Goal: Task Accomplishment & Management: Use online tool/utility

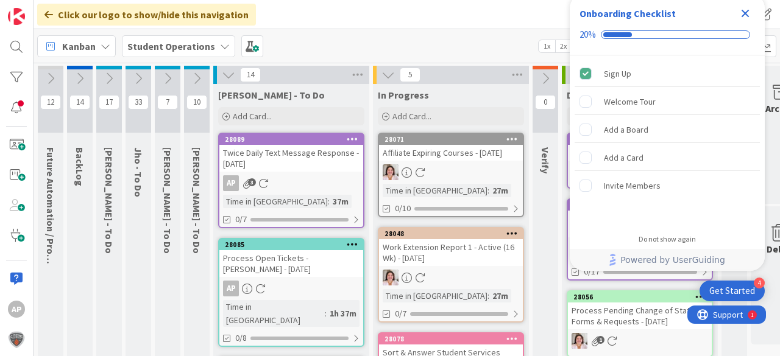
click at [748, 16] on icon "Close Checklist" at bounding box center [745, 13] width 15 height 15
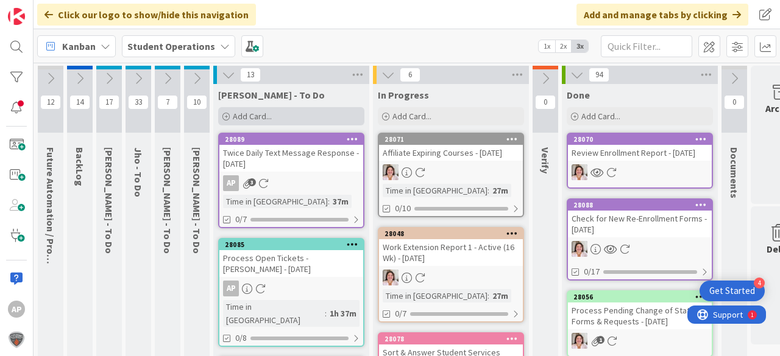
click at [272, 115] on div "Add Card..." at bounding box center [291, 116] width 146 height 18
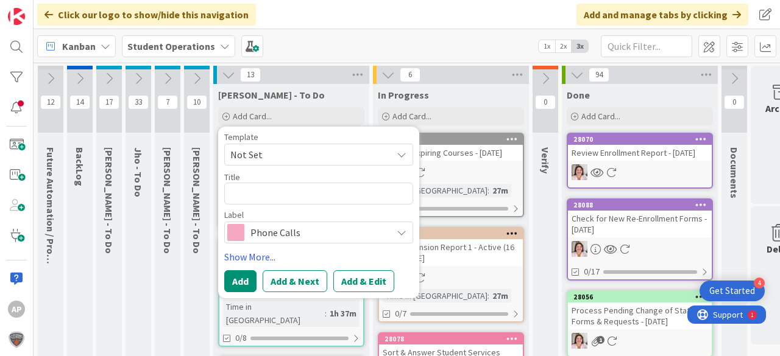
click at [291, 153] on span "Not Set" at bounding box center [306, 155] width 152 height 16
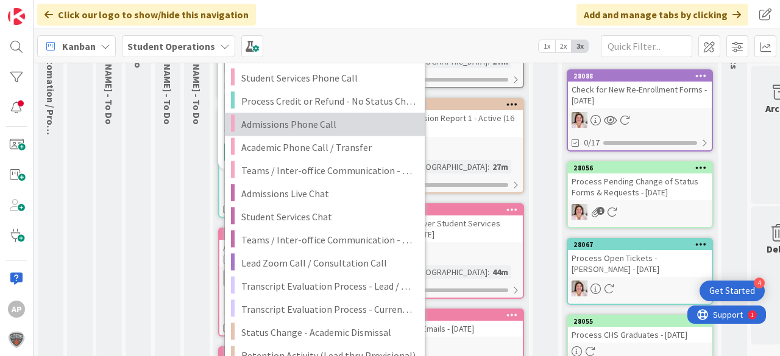
scroll to position [146, 0]
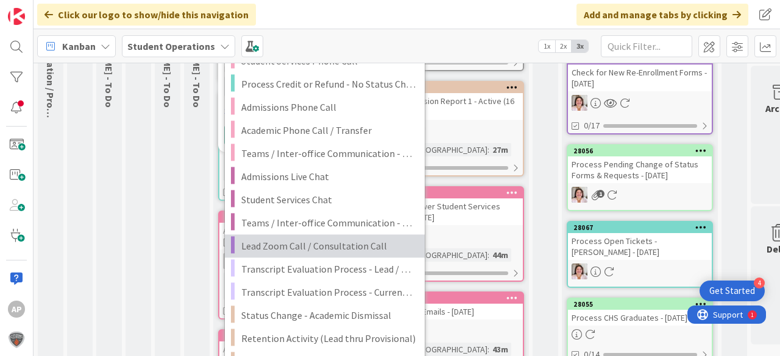
click at [309, 247] on span "Lead Zoom Call / Consultation Call" at bounding box center [328, 246] width 174 height 16
type textarea "x"
type textarea "Lead Zoom Call / Consultation Call"
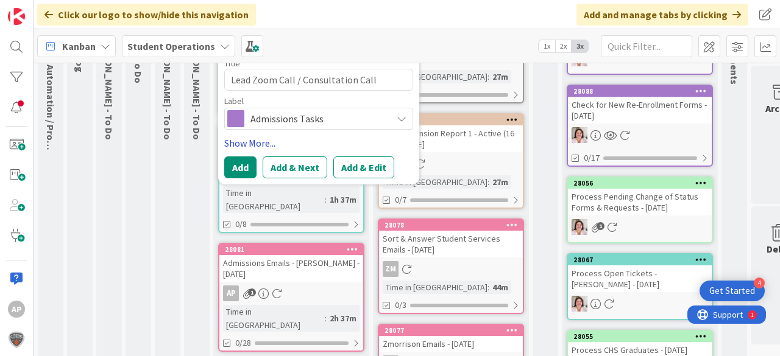
scroll to position [49, 0]
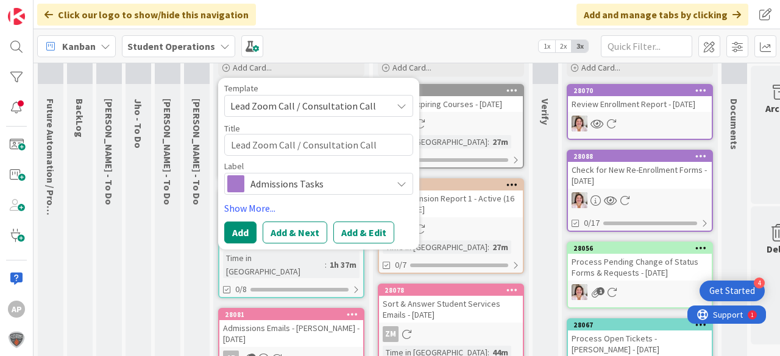
click at [295, 105] on span "Lead Zoom Call / Consultation Call" at bounding box center [306, 106] width 152 height 16
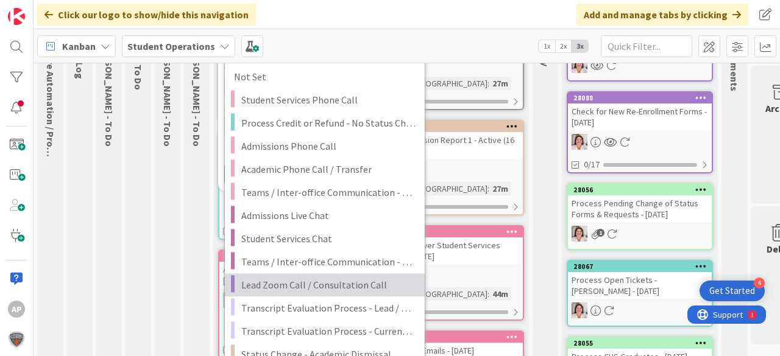
scroll to position [146, 0]
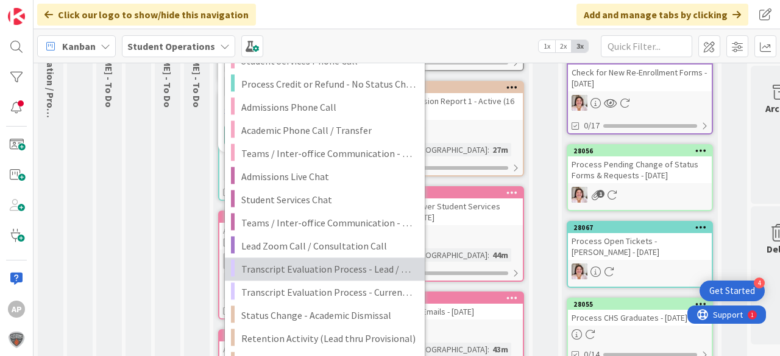
click at [330, 271] on span "Transcript Evaluation Process - Lead / New Student" at bounding box center [328, 269] width 174 height 16
type textarea "x"
type textarea "Transcript Evaluation Process - Lead / New Student"
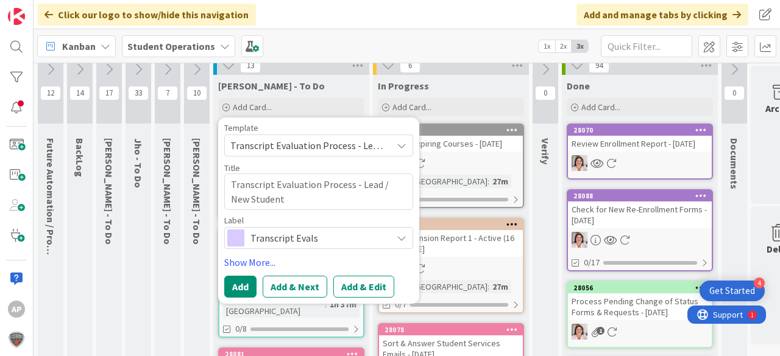
scroll to position [0, 0]
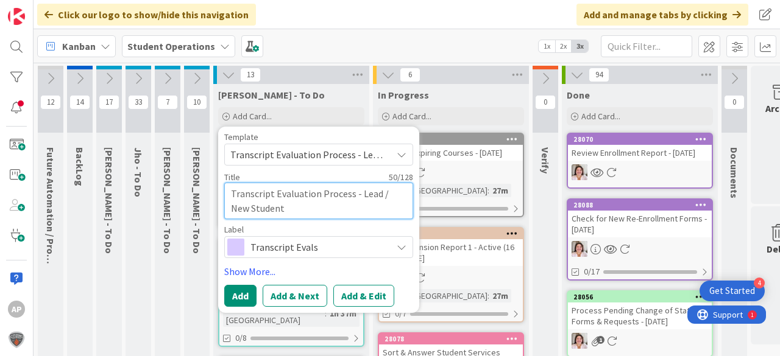
click at [336, 207] on textarea "Transcript Evaluation Process - Lead / New Student" at bounding box center [318, 201] width 189 height 37
type textarea "x"
type textarea "Transcript Evaluation Process - Lead / New Student"
type textarea "x"
type textarea "Transcript Evaluation Process - Lead / New Student -"
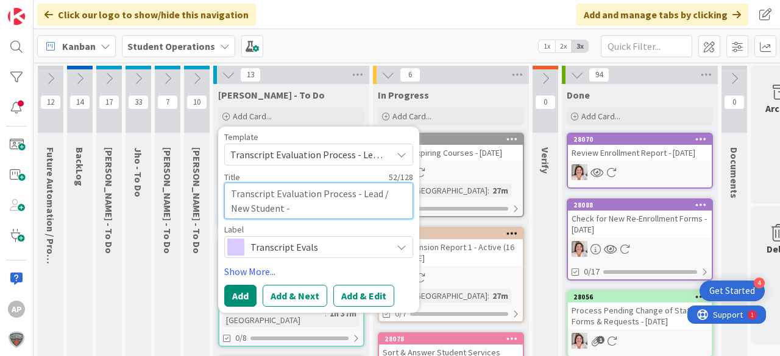
type textarea "x"
type textarea "Transcript Evaluation Process - Lead / New Student -"
type textarea "x"
type textarea "Transcript Evaluation Process - Lead / New Student - S"
type textarea "x"
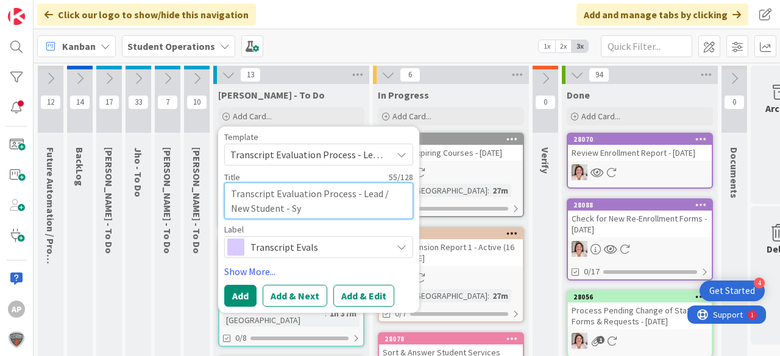
type textarea "Transcript Evaluation Process - Lead / New Student - Sym"
type textarea "x"
type textarea "Transcript Evaluation Process - Lead / New Student - Sym,"
type textarea "x"
type textarea "Transcript Evaluation Process - Lead / New Student - Sym,o"
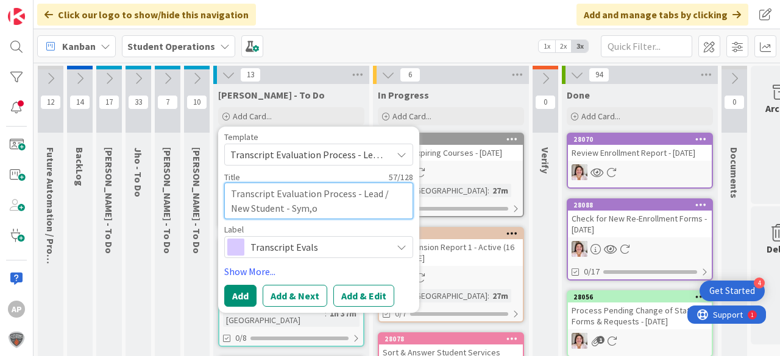
type textarea "x"
type textarea "Transcript Evaluation Process - Lead / New Student - Sym,[GEOGRAPHIC_DATA]"
type textarea "x"
type textarea "Transcript Evaluation Process - Lead / New Student - Sym,one"
type textarea "x"
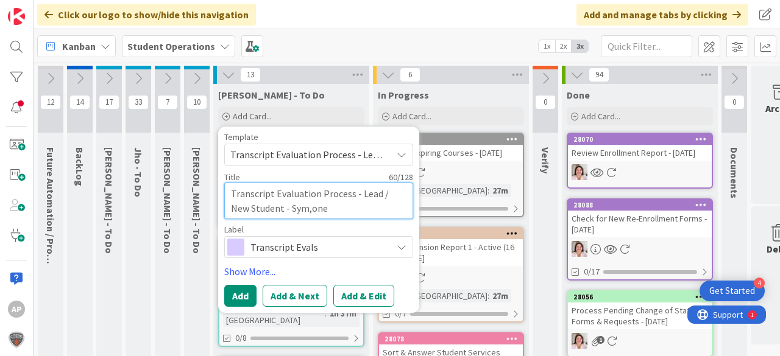
type textarea "Transcript Evaluation Process - Lead / New Student - Sym,[GEOGRAPHIC_DATA]"
type textarea "x"
type textarea "Transcript Evaluation Process - Lead / New Student - Sym,o"
type textarea "x"
type textarea "Transcript Evaluation Process - Lead / New Student - Sym,"
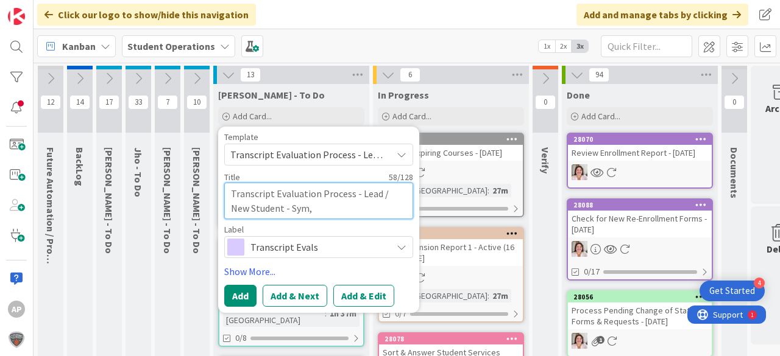
type textarea "x"
type textarea "Transcript Evaluation Process - Lead / New Student - Sym"
type textarea "x"
type textarea "Transcript Evaluation Process - Lead / New Student - Symo"
type textarea "x"
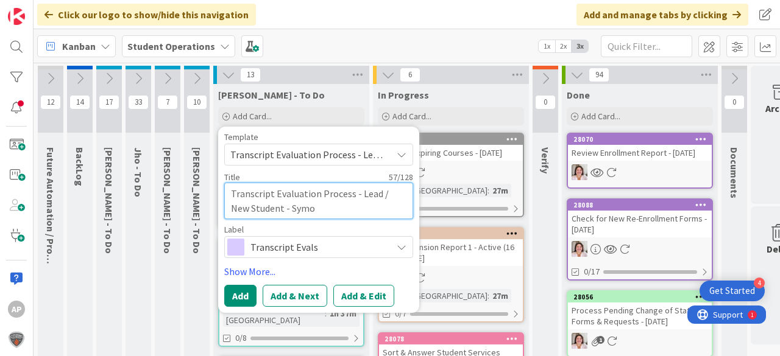
type textarea "Transcript Evaluation Process - Lead / New Student - [PERSON_NAME]"
type textarea "x"
type textarea "Transcript Evaluation Process - Lead / New Student - Symone"
type textarea "x"
type textarea "Transcript Evaluation Process - Lead / New Student - Symone"
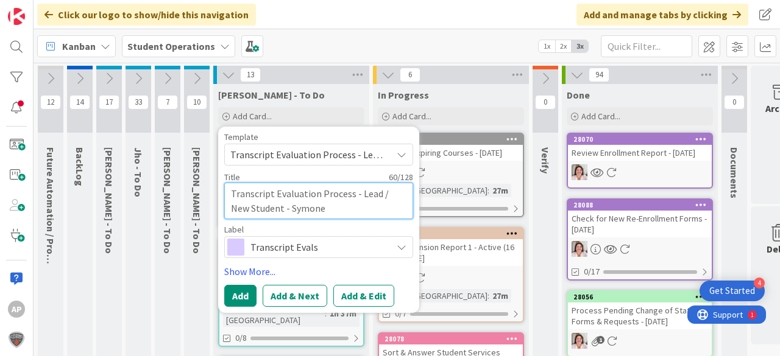
type textarea "x"
type textarea "Transcript Evaluation Process - Lead / New Student - [PERSON_NAME]"
type textarea "x"
type textarea "Transcript Evaluation Process - Lead / New Student - [PERSON_NAME]"
type textarea "x"
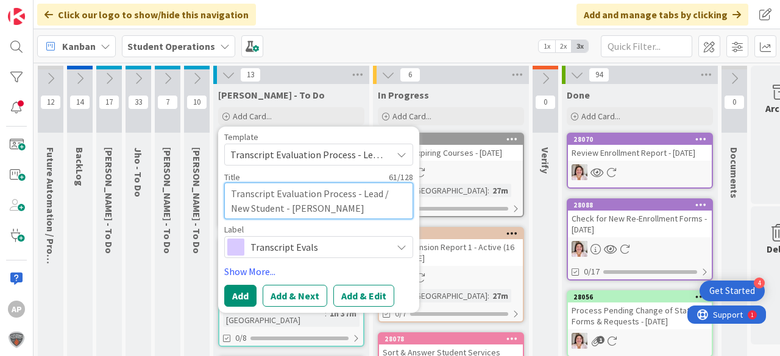
type textarea "Transcript Evaluation Process - Lead / New Student - [PERSON_NAME]"
type textarea "x"
type textarea "Transcript Evaluation Process - Lead / New Student - [PERSON_NAME]"
type textarea "x"
type textarea "Transcript Evaluation Process - Lead / New Student - [PERSON_NAME]"
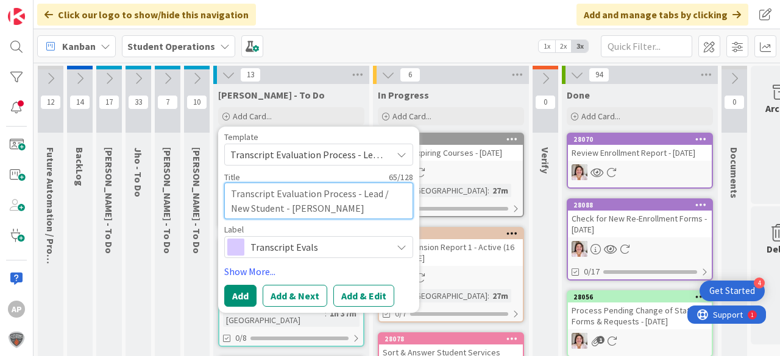
type textarea "x"
type textarea "Transcript Evaluation Process - Lead / New Student - [PERSON_NAME]"
type textarea "x"
type textarea "Transcript Evaluation Process - Lead / New Student - [PERSON_NAME]"
type textarea "x"
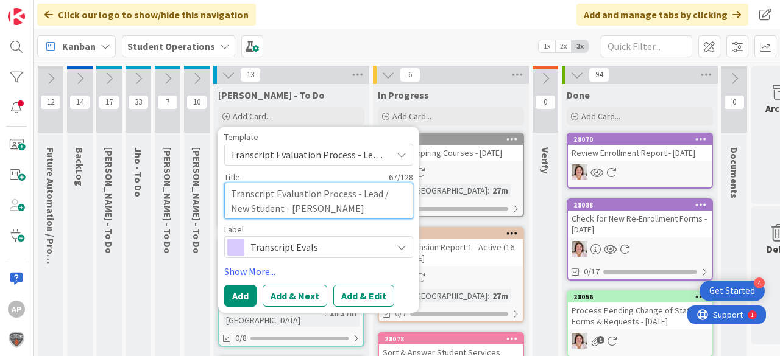
type textarea "Transcript Evaluation Process - Lead / New Student - [PERSON_NAME]"
type textarea "x"
type textarea "Transcript Evaluation Process - Lead / New Student - [PERSON_NAME]"
type textarea "x"
type textarea "Transcript Evaluation Process - Lead / New Student - [PERSON_NAME] Tra"
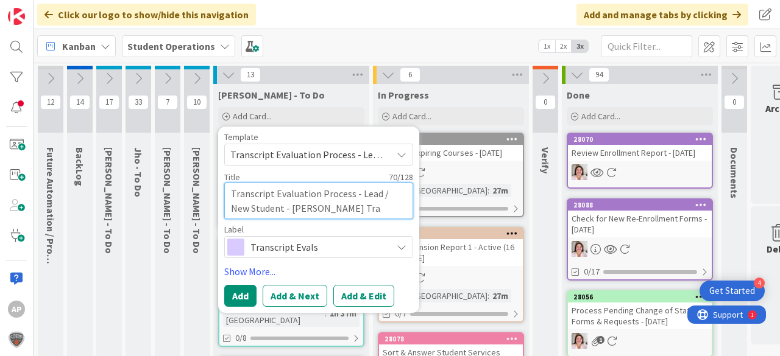
type textarea "x"
type textarea "Transcript Evaluation Process - Lead / New Student - [PERSON_NAME]"
type textarea "x"
type textarea "Transcript Evaluation Process - Lead / New Student - [PERSON_NAME] Trans"
type textarea "x"
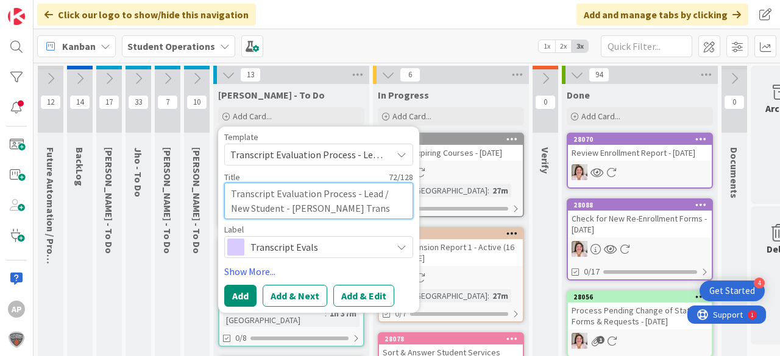
type textarea "Transcript Evaluation Process - Lead / New Student - [PERSON_NAME] Transc"
type textarea "x"
type textarea "Transcript Evaluation Process - Lead / New Student - [PERSON_NAME] Transcri"
type textarea "x"
type textarea "Transcript Evaluation Process - Lead / New Student - [PERSON_NAME] Transcriu"
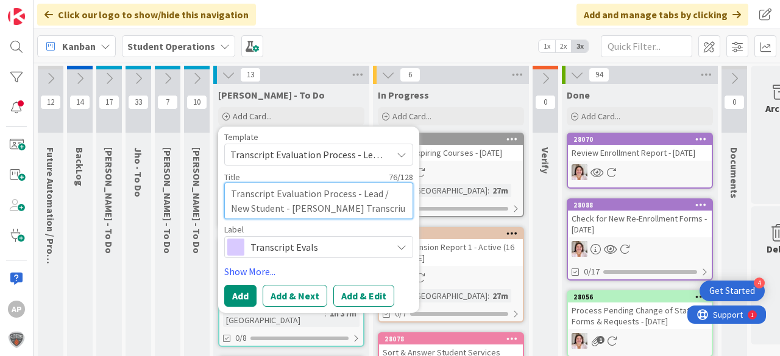
type textarea "x"
type textarea "Transcript Evaluation Process - Lead / New Student - [PERSON_NAME] Transcriup"
type textarea "x"
type textarea "Transcript Evaluation Process - Lead / New Student - [PERSON_NAME] Transcriupt"
type textarea "x"
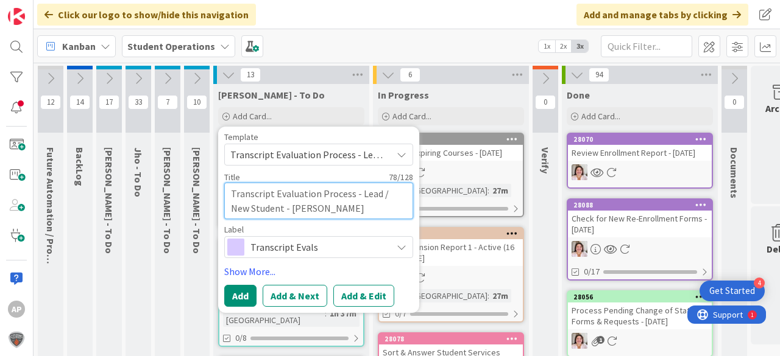
type textarea "Transcript Evaluation Process - Lead / New Student - [PERSON_NAME] Transcriupt"
type textarea "x"
type textarea "Transcript Evaluation Process - Lead / New Student - [PERSON_NAME] Transcriupt"
type textarea "x"
type textarea "Transcript Evaluation Process - Lead / New Student - [PERSON_NAME] Transcriup"
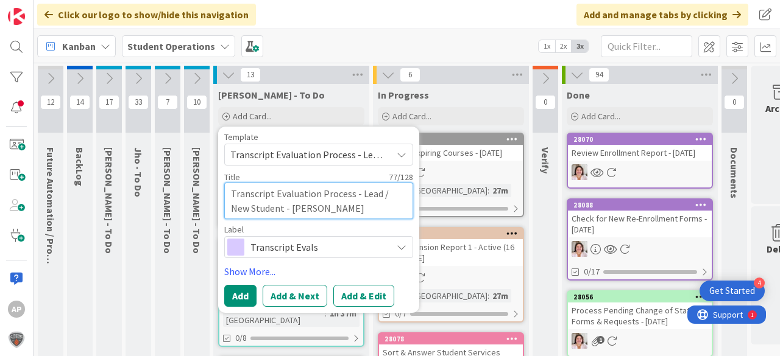
type textarea "x"
type textarea "Transcript Evaluation Process - Lead / New Student - [PERSON_NAME] Transcriu"
type textarea "x"
type textarea "Transcript Evaluation Process - Lead / New Student - [PERSON_NAME] Transcri"
type textarea "x"
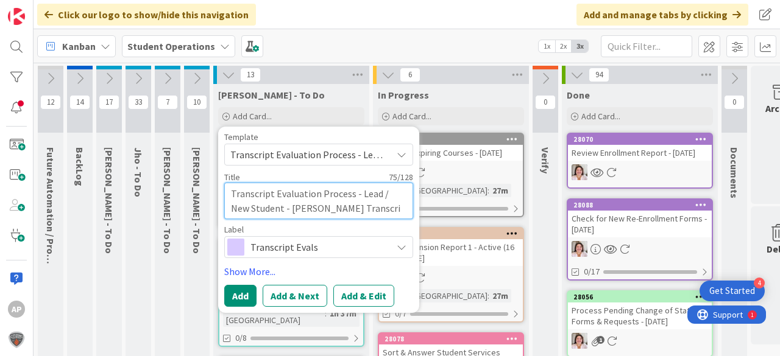
type textarea "Transcript Evaluation Process - Lead / New Student - [PERSON_NAME] Transcrip"
type textarea "x"
type textarea "Transcript Evaluation Process - Lead / New Student - [PERSON_NAME] Transcript"
type textarea "x"
type textarea "Transcript Evaluation Process - Lead / New Student - [PERSON_NAME] Transcript"
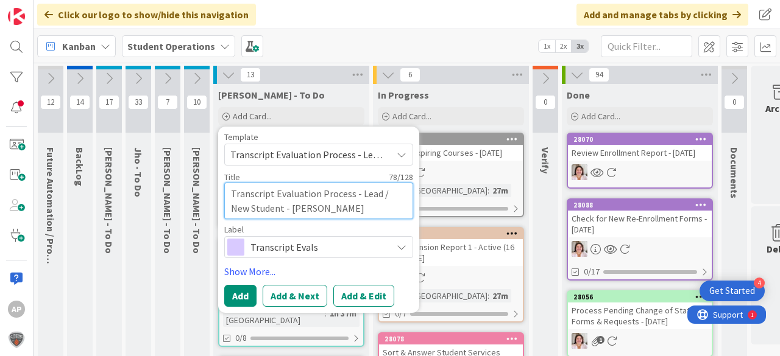
type textarea "x"
type textarea "Transcript Evaluation Process - Lead / New Student - [PERSON_NAME] Transcript E"
type textarea "x"
type textarea "Transcript Evaluation Process - Lead / New Student - [PERSON_NAME] Transcript Ev"
type textarea "x"
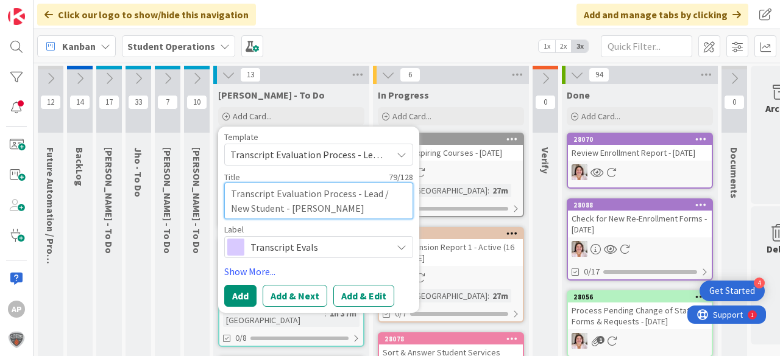
type textarea "Transcript Evaluation Process - Lead / New Student - [PERSON_NAME] Transcript […"
type textarea "x"
type textarea "Transcript Evaluation Process - Lead / New Student - [PERSON_NAME] Transcript E…"
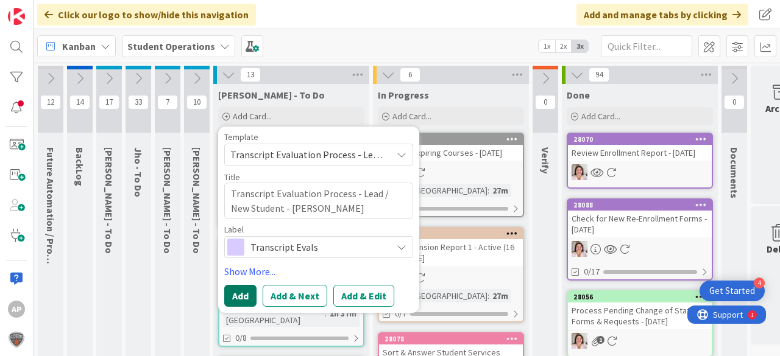
click at [230, 297] on button "Add" at bounding box center [240, 296] width 32 height 22
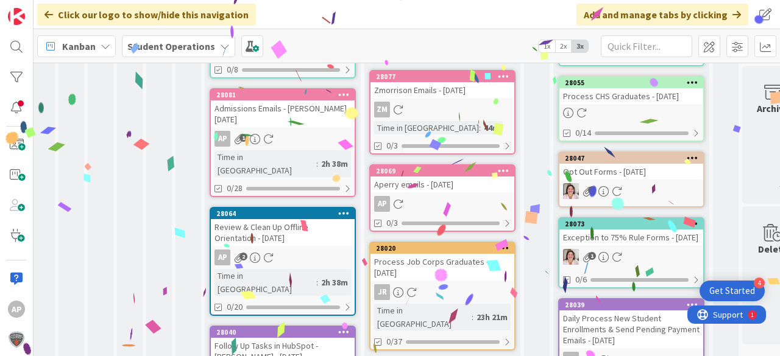
scroll to position [366, 9]
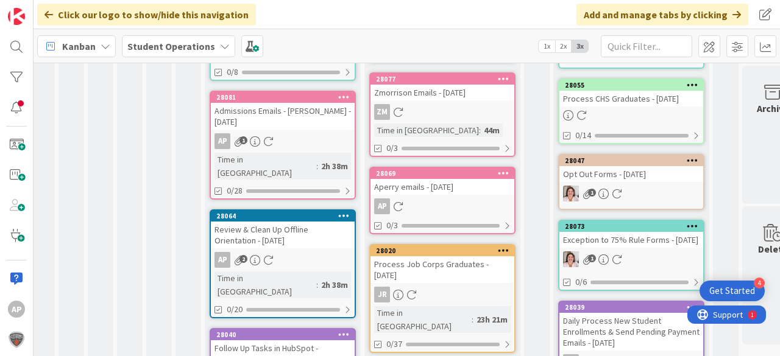
click at [70, 36] on div "Kanban" at bounding box center [76, 46] width 79 height 22
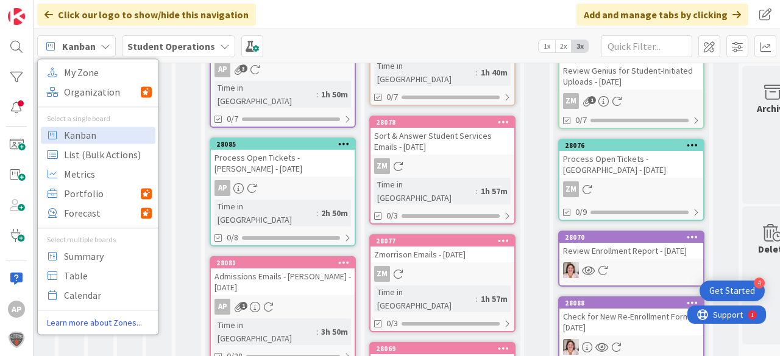
scroll to position [0, 9]
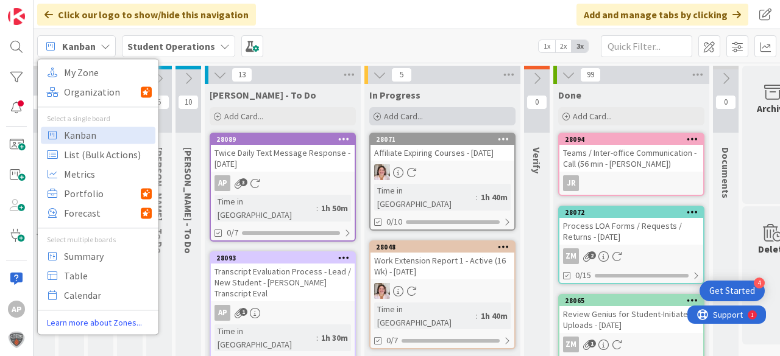
click at [425, 116] on div "Add Card..." at bounding box center [442, 116] width 146 height 18
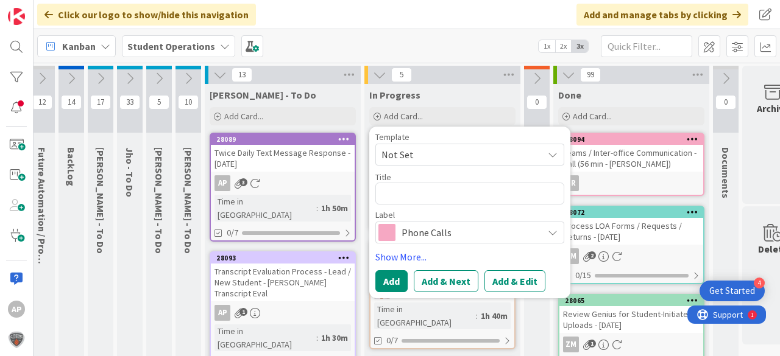
click at [464, 154] on span "Not Set" at bounding box center [457, 155] width 152 height 16
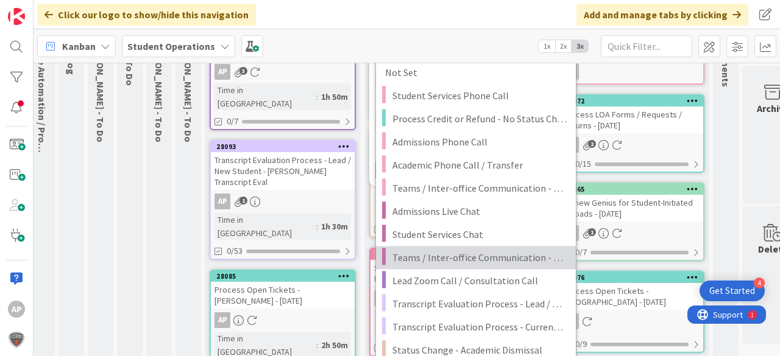
scroll to position [146, 9]
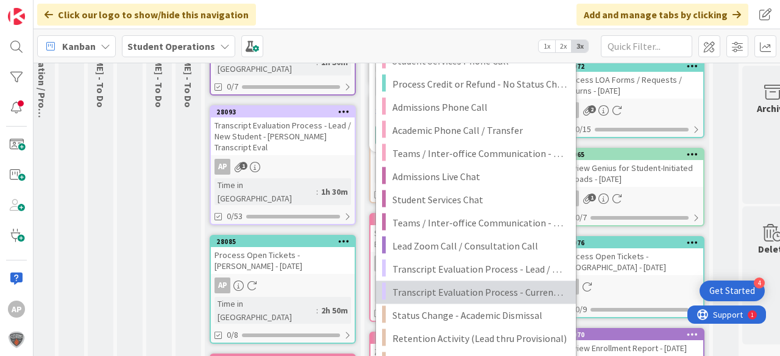
click at [522, 291] on span "Transcript Evaluation Process - Current Student" at bounding box center [479, 293] width 174 height 16
type textarea "x"
type textarea "Transcript Evaluation Process - Current Student"
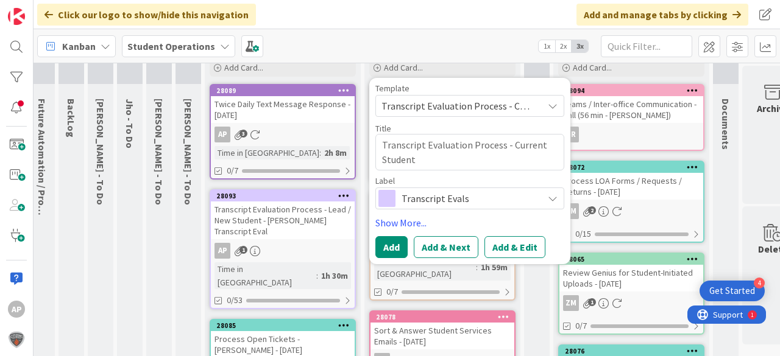
scroll to position [49, 9]
click at [505, 104] on span "Transcript Evaluation Process - Current Student" at bounding box center [457, 106] width 152 height 16
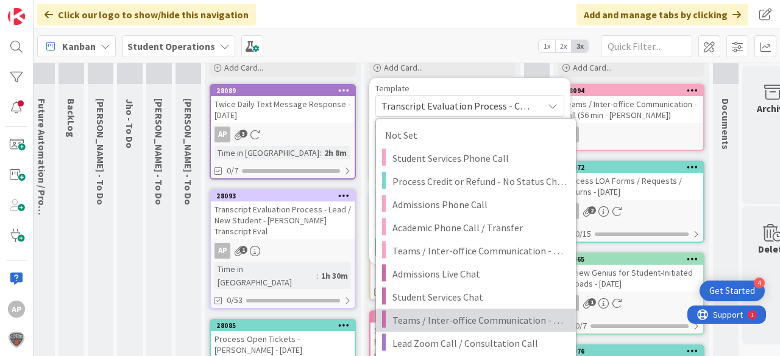
scroll to position [146, 9]
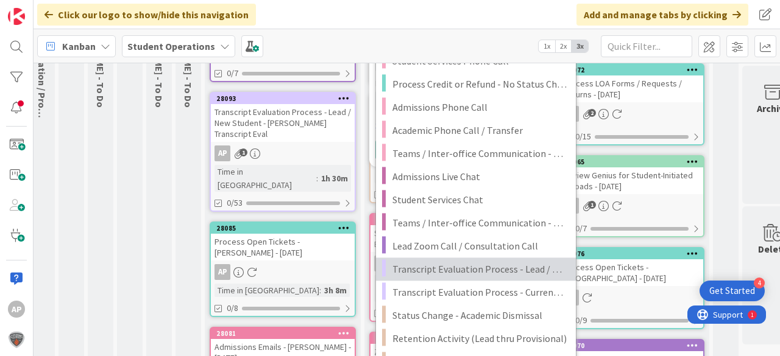
click at [525, 269] on span "Transcript Evaluation Process - Lead / New Student" at bounding box center [479, 269] width 174 height 16
type textarea "x"
type textarea "Transcript Evaluation Process - Lead / New Student"
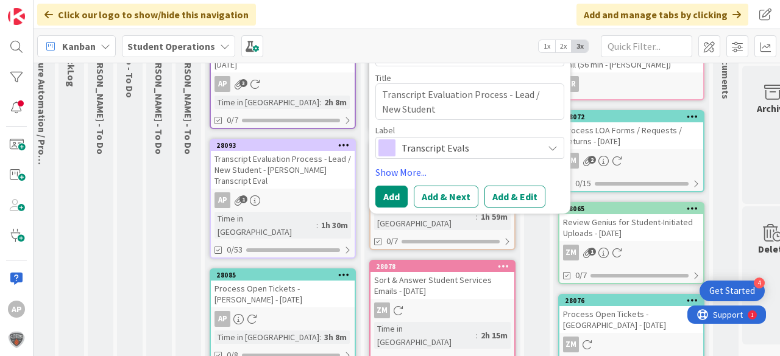
scroll to position [97, 9]
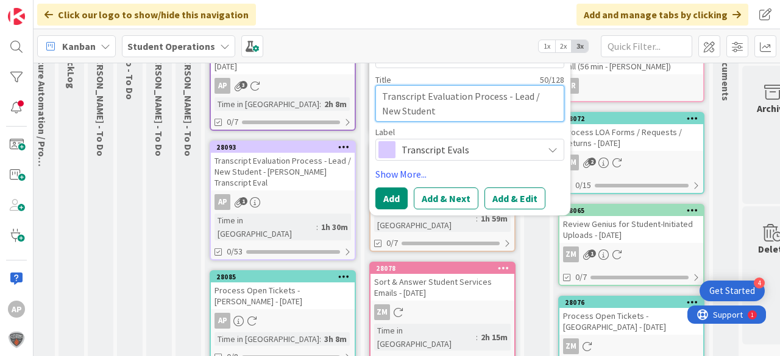
click at [465, 105] on textarea "Transcript Evaluation Process - Lead / New Student" at bounding box center [469, 103] width 189 height 37
type textarea "x"
type textarea "Transcript Evaluation Process - Lead / New Student"
type textarea "x"
type textarea "Transcript Evaluation Process - Lead / New Student -"
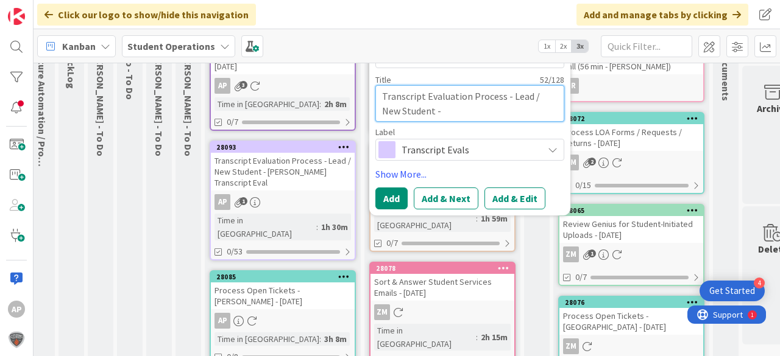
type textarea "x"
type textarea "Transcript Evaluation Process - Lead / New Student -"
type textarea "x"
type textarea "Transcript Evaluation Process - Lead / New Student - ST"
type textarea "x"
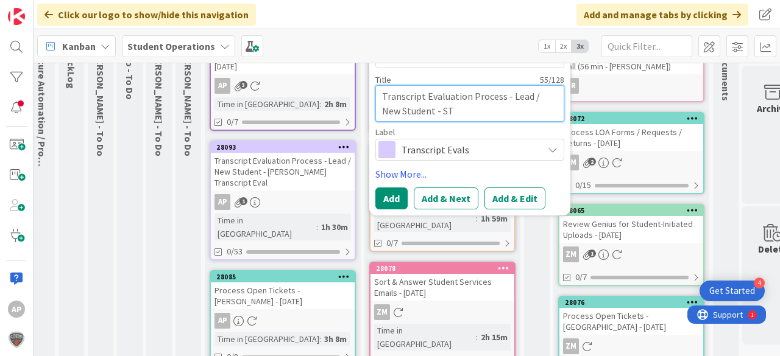
type textarea "Transcript Evaluation Process - Lead / New Student - STa"
type textarea "x"
type textarea "Transcript Evaluation Process - Lead / New Student - STanc"
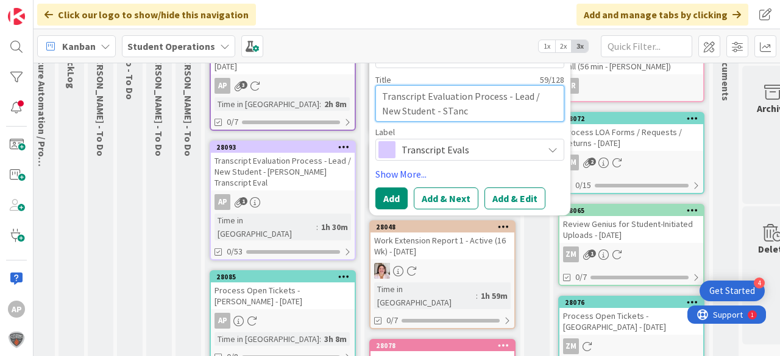
type textarea "x"
type textarea "Transcript Evaluation Process - Lead / New Student - STanca"
type textarea "x"
type textarea "Transcript Evaluation Process - Lead / New Student - STanca,"
type textarea "x"
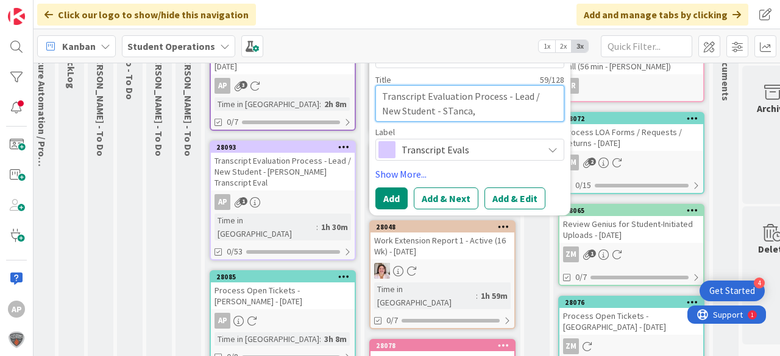
type textarea "Transcript Evaluation Process - Lead / New Student - STanca,"
type textarea "x"
type textarea "Transcript Evaluation Process - Lead / New Student - STanca, M"
type textarea "x"
type textarea "Transcript Evaluation Process - Lead / New Student - STanca, [GEOGRAPHIC_DATA]"
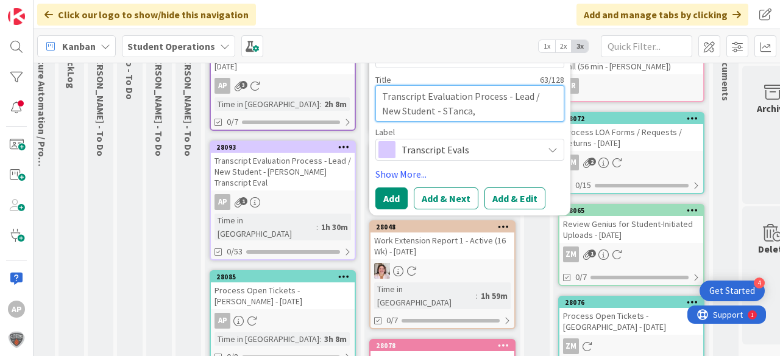
type textarea "x"
type textarea "Transcript Evaluation Process - Lead / New Student - STanca, Mar"
type textarea "x"
type textarea "Transcript Evaluation Process - Lead / New Student - STanca, Maru"
type textarea "x"
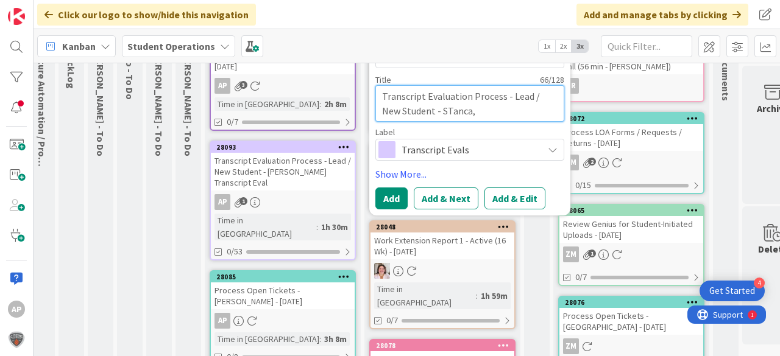
click at [429, 111] on textarea "Transcript Evaluation Process - Lead / New Student - STanca, [GEOGRAPHIC_DATA]" at bounding box center [469, 103] width 189 height 37
type textarea "Transcript Evaluation Process - Lead / New Student - [PERSON_NAME][GEOGRAPHIC_D…"
type textarea "x"
type textarea "Transcript Evaluation Process - Lead / New Student - [PERSON_NAME][GEOGRAPHIC_D…"
click at [473, 115] on textarea "Transcript Evaluation Process - Lead / New Student - [PERSON_NAME][GEOGRAPHIC_D…" at bounding box center [469, 103] width 189 height 37
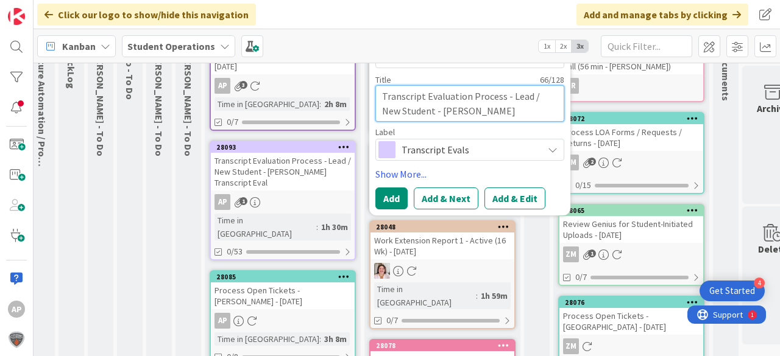
type textarea "x"
type textarea "Transcript Evaluation Process - Lead / New Student - [PERSON_NAME][GEOGRAPHIC_D…"
type textarea "x"
type textarea "Transcript Evaluation Process - Lead / New Student - [PERSON_NAME]"
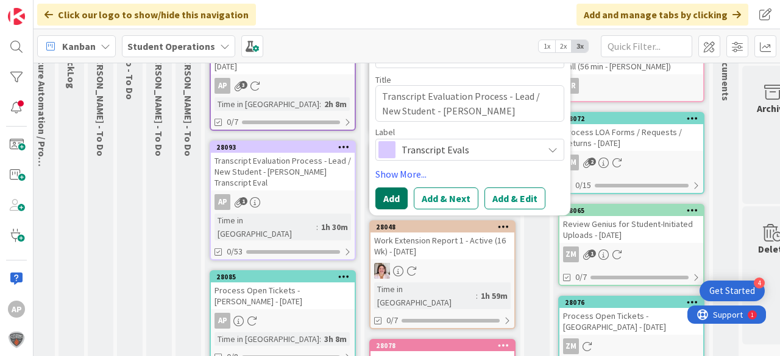
click at [397, 193] on button "Add" at bounding box center [391, 199] width 32 height 22
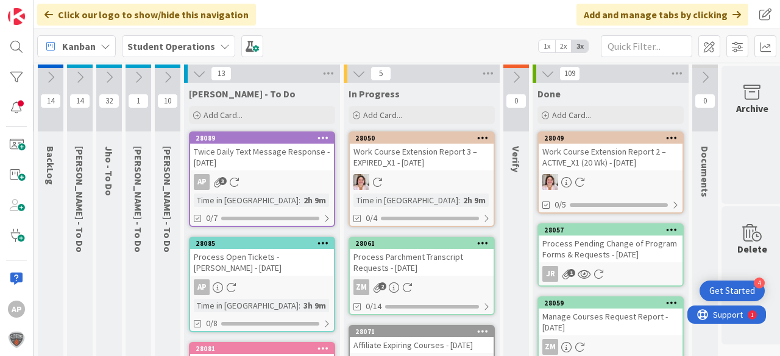
scroll to position [0, 29]
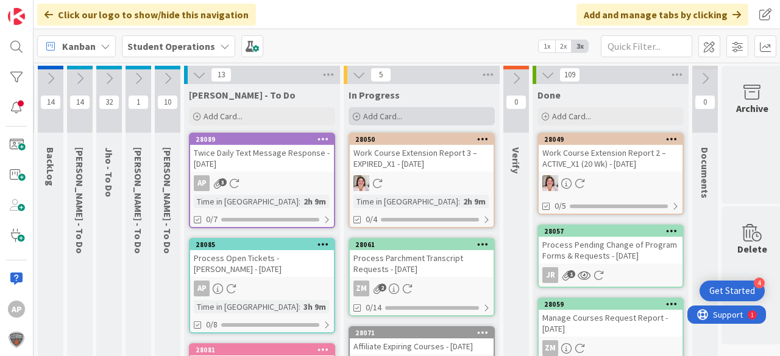
click at [406, 114] on div "Add Card..." at bounding box center [421, 116] width 146 height 18
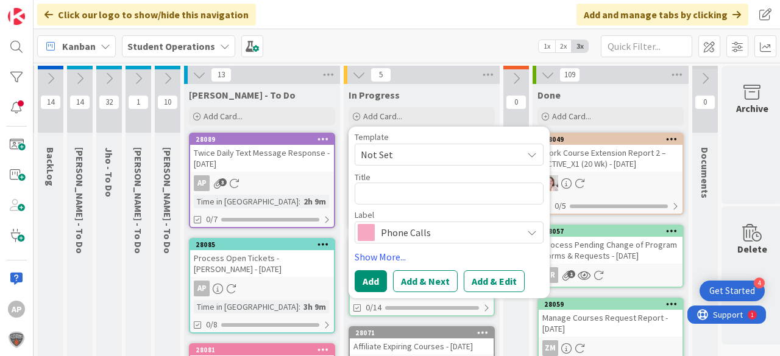
click at [451, 150] on span "Not Set" at bounding box center [437, 155] width 152 height 16
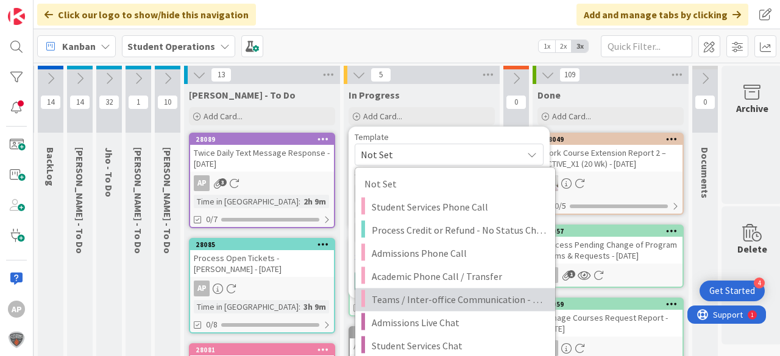
scroll to position [97, 29]
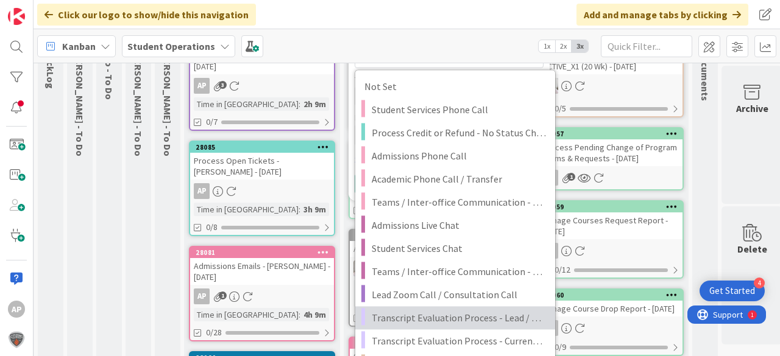
click at [484, 314] on span "Transcript Evaluation Process - Lead / New Student" at bounding box center [459, 318] width 174 height 16
type textarea "x"
type textarea "Transcript Evaluation Process - Lead / New Student"
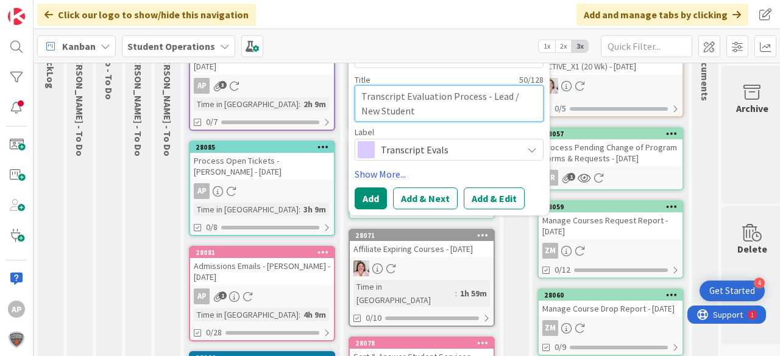
click at [470, 111] on textarea "Transcript Evaluation Process - Lead / New Student" at bounding box center [449, 103] width 189 height 37
type textarea "x"
type textarea "Transcript Evaluation Process - Lead / New Student"
type textarea "x"
type textarea "Transcript Evaluation Process - Lead / New Student -"
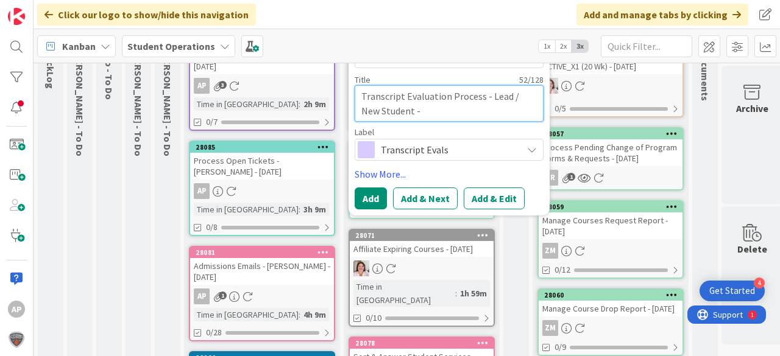
type textarea "x"
type textarea "Transcript Evaluation Process - Lead / New Student -"
type textarea "x"
type textarea "Transcript Evaluation Process - Lead / New Student - M"
type textarea "x"
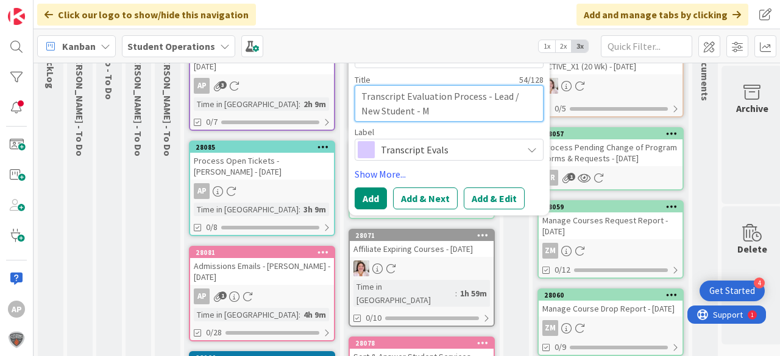
type textarea "Transcript Evaluation Process - Lead / New Student - Me"
type textarea "x"
type textarea "Transcript Evaluation Process - Lead / New Student - Mek"
type textarea "x"
type textarea "Transcript Evaluation Process - Lead / New Student - Mekh"
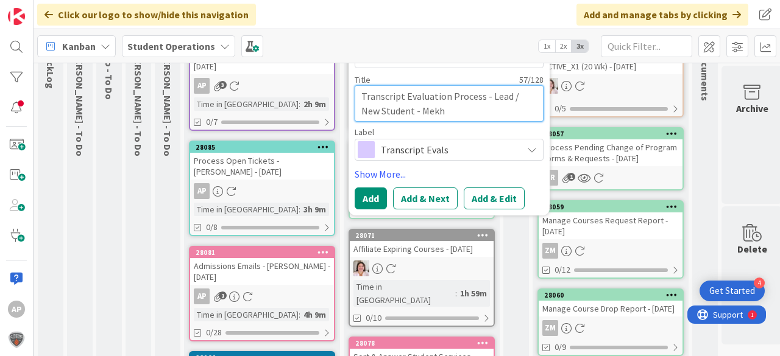
type textarea "x"
type textarea "Transcript Evaluation Process - Lead / New Student - Mekhi"
type textarea "x"
type textarea "Transcript Evaluation Process - Lead / New Student - [PERSON_NAME]"
type textarea "x"
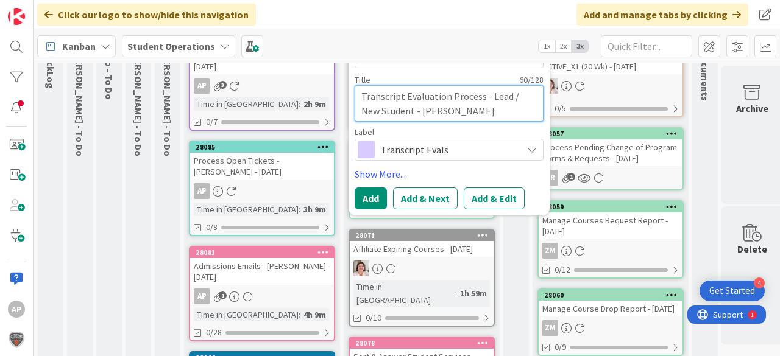
type textarea "Transcript Evaluation Process - Lead / New Student - [PERSON_NAME]"
type textarea "x"
type textarea "Transcript Evaluation Process - Lead / New Student - [PERSON_NAME]"
type textarea "x"
type textarea "Transcript Evaluation Process - Lead / New Student - [PERSON_NAME]"
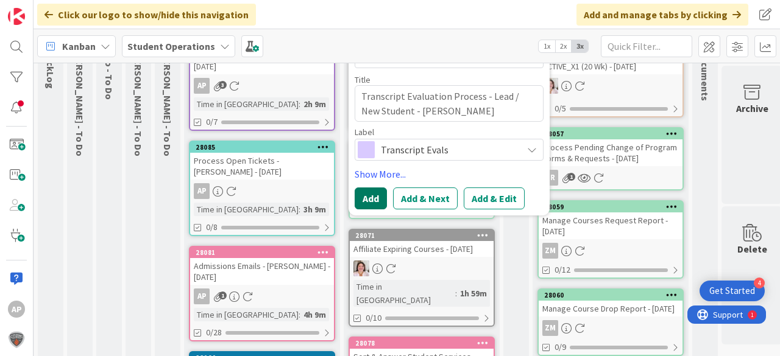
click at [377, 199] on button "Add" at bounding box center [371, 199] width 32 height 22
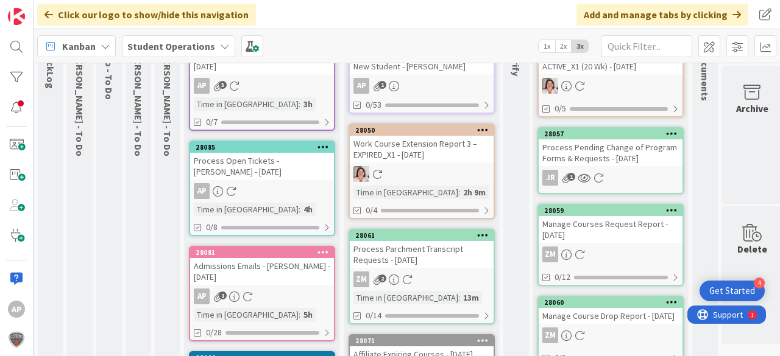
scroll to position [0, 29]
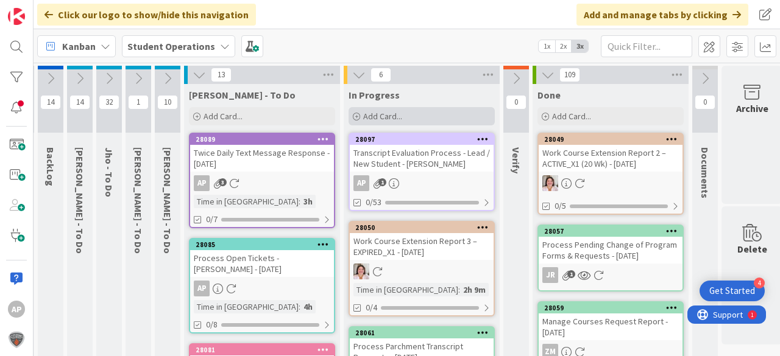
click at [390, 114] on span "Add Card..." at bounding box center [382, 116] width 39 height 11
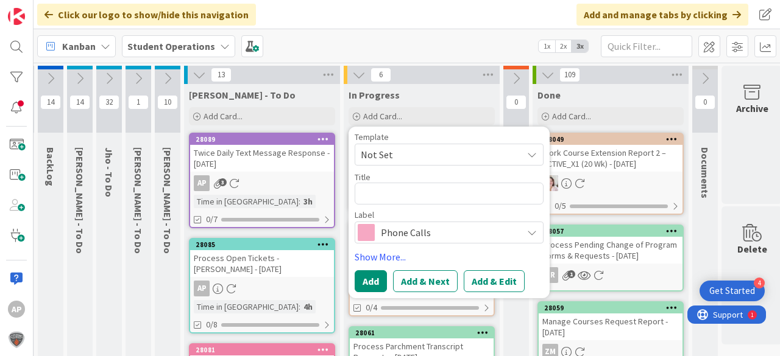
click at [418, 153] on span "Not Set" at bounding box center [437, 155] width 152 height 16
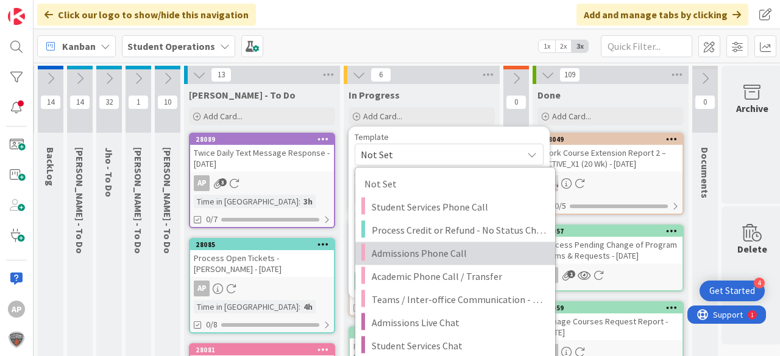
drag, startPoint x: 445, startPoint y: 257, endPoint x: 442, endPoint y: 249, distance: 8.7
click at [445, 256] on span "Admissions Phone Call" at bounding box center [459, 254] width 174 height 16
type textarea "x"
type textarea "Admissions Phone Call"
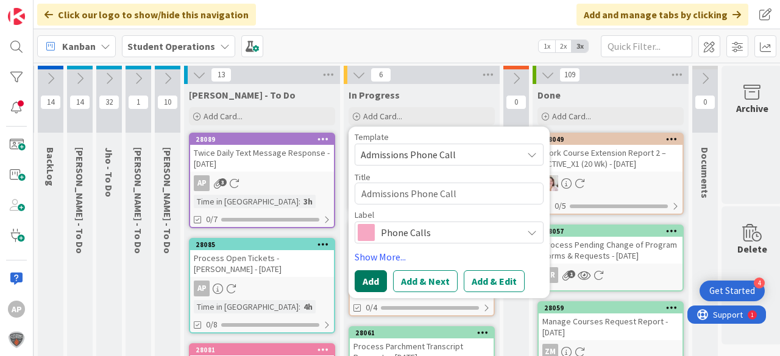
click at [372, 277] on button "Add" at bounding box center [371, 282] width 32 height 22
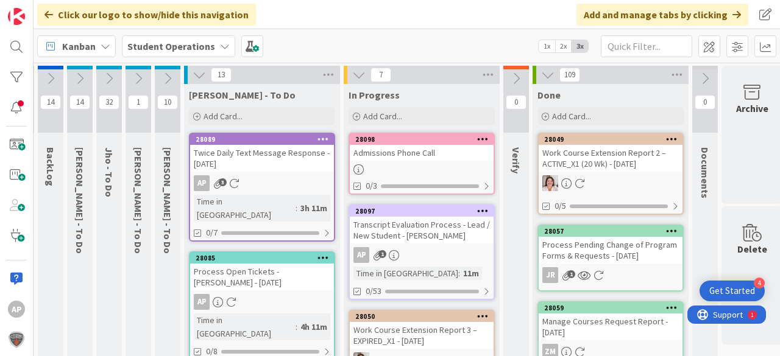
click at [419, 154] on div "Admissions Phone Call" at bounding box center [422, 153] width 144 height 16
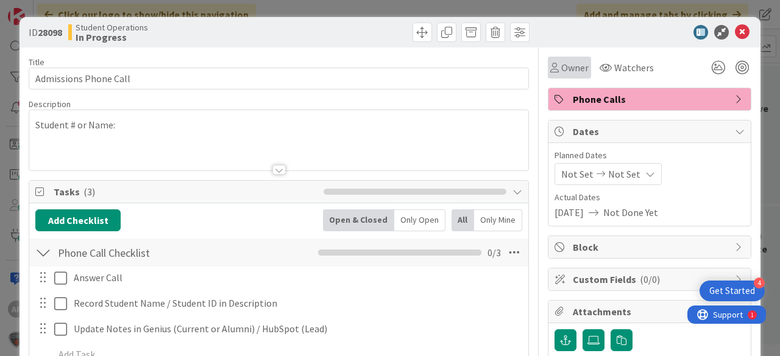
click at [571, 68] on span "Owner" at bounding box center [574, 67] width 27 height 15
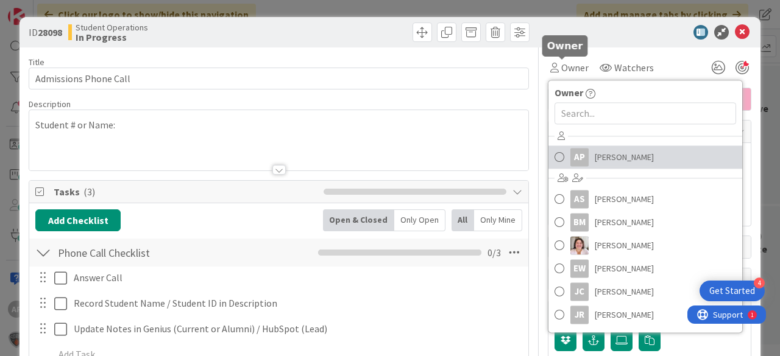
click at [621, 157] on span "[PERSON_NAME]" at bounding box center [624, 157] width 59 height 18
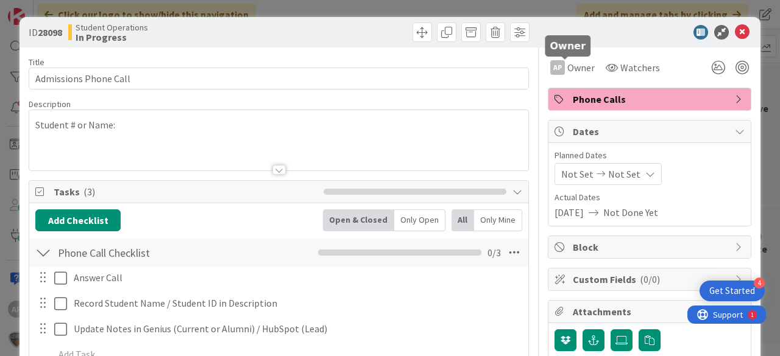
click at [735, 31] on icon at bounding box center [742, 32] width 15 height 15
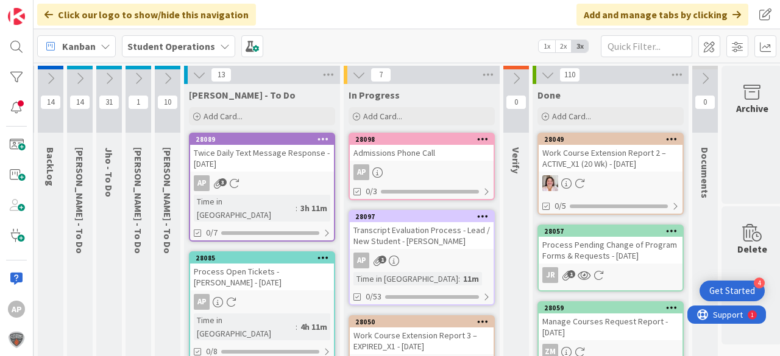
click at [412, 149] on div "Admissions Phone Call" at bounding box center [422, 153] width 144 height 16
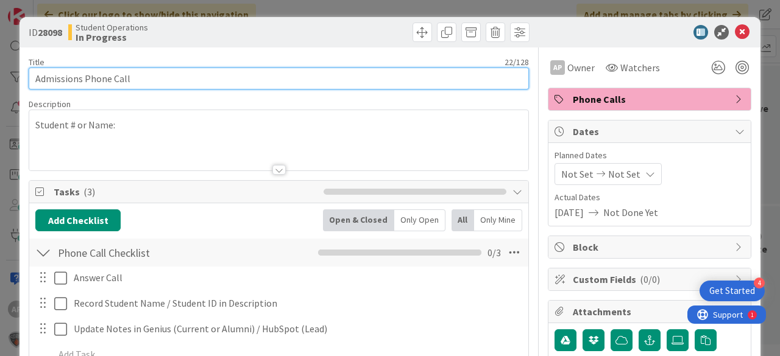
click at [180, 84] on input "Admissions Phone Call" at bounding box center [279, 79] width 500 height 22
type input "Admissions Phone Call Beautiful [PERSON_NAME]"
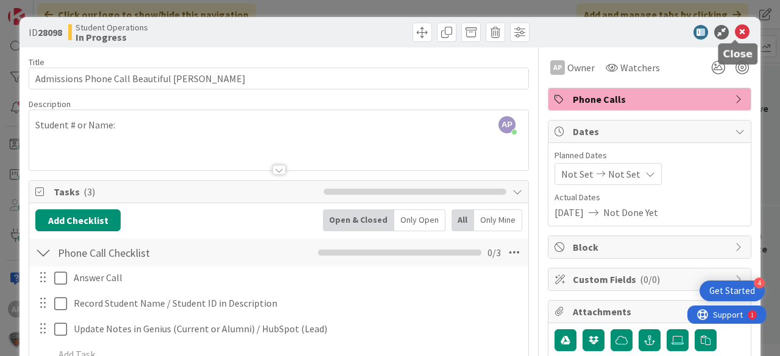
click at [735, 29] on icon at bounding box center [742, 32] width 15 height 15
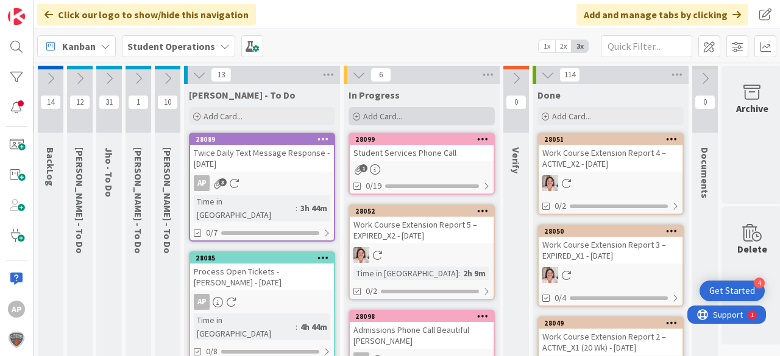
click at [390, 122] on div "Add Card..." at bounding box center [421, 116] width 146 height 18
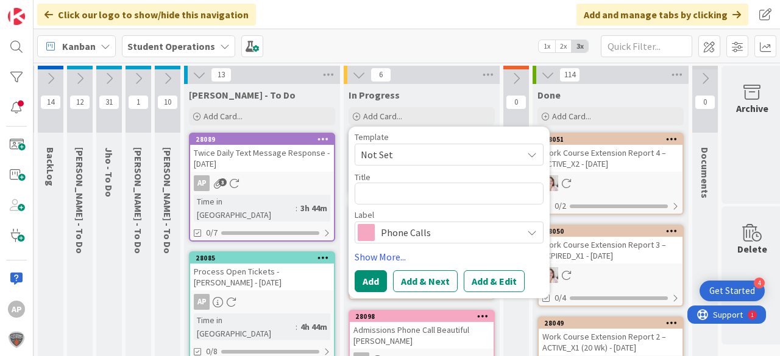
click at [417, 153] on span "Not Set" at bounding box center [437, 155] width 152 height 16
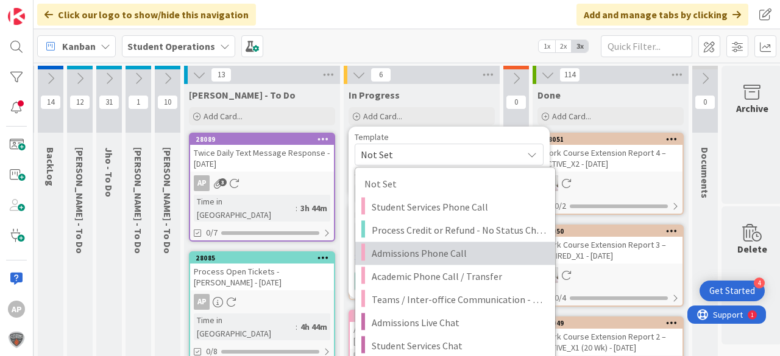
click at [485, 258] on span "Admissions Phone Call" at bounding box center [459, 254] width 174 height 16
type textarea "x"
type textarea "Admissions Phone Call"
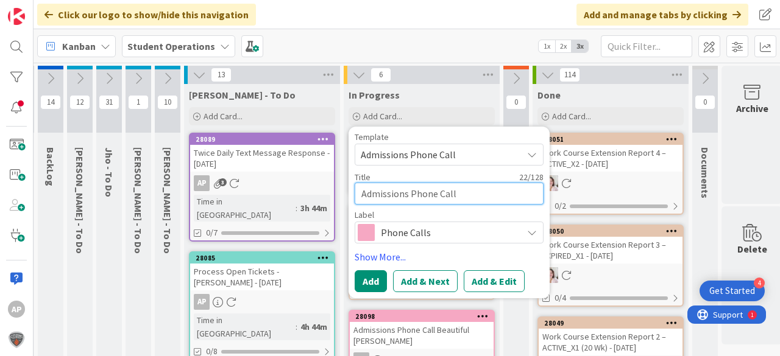
click at [476, 195] on textarea "Admissions Phone Call" at bounding box center [449, 194] width 189 height 22
type textarea "x"
type textarea "Admissions Phone Call -"
type textarea "x"
type textarea "Admissions Phone Call -"
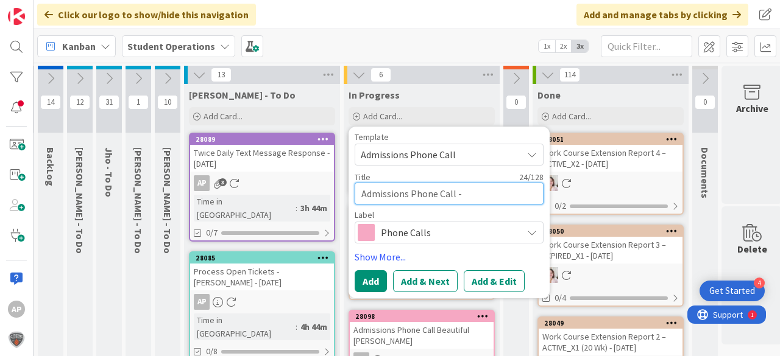
type textarea "x"
type textarea "Admissions Phone Call - S"
type textarea "x"
type textarea "Admissions Phone Call - Sa"
type textarea "x"
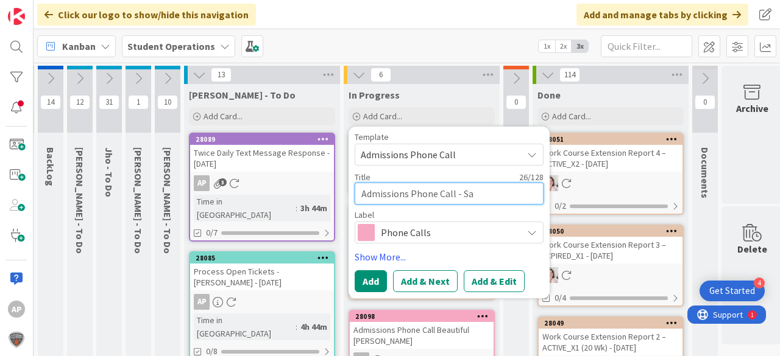
type textarea "Admissions Phone Call - San"
type textarea "x"
type textarea "Admissions Phone Call - Sand"
type textarea "x"
type textarea "Admissions Phone Call - [PERSON_NAME]"
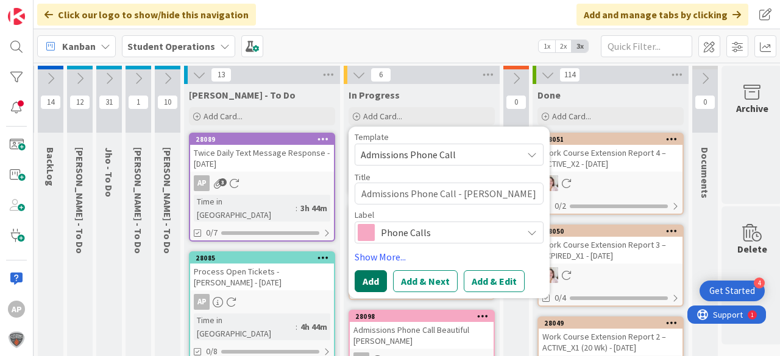
click at [361, 281] on button "Add" at bounding box center [371, 282] width 32 height 22
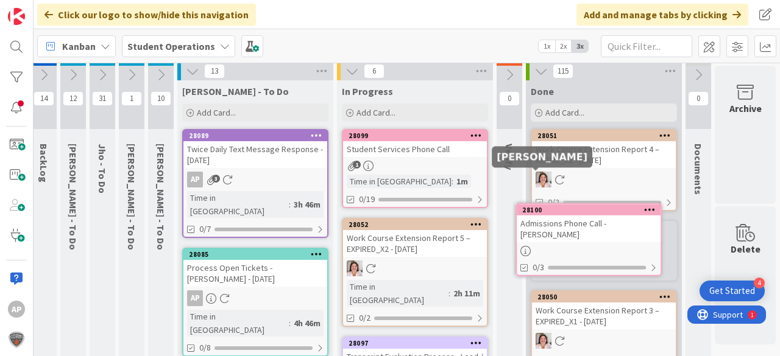
scroll to position [5, 43]
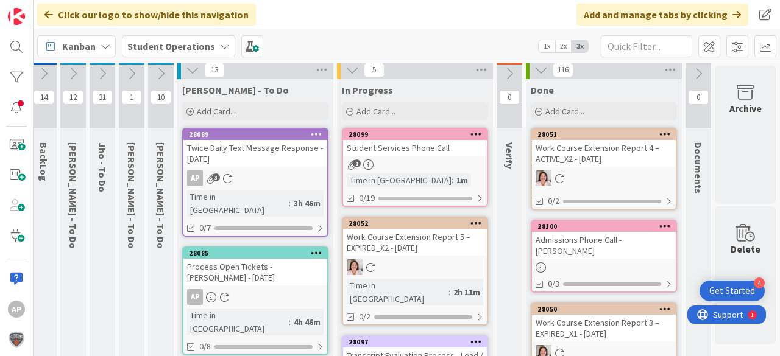
click at [589, 245] on div "Admissions Phone Call - [PERSON_NAME]" at bounding box center [604, 245] width 144 height 27
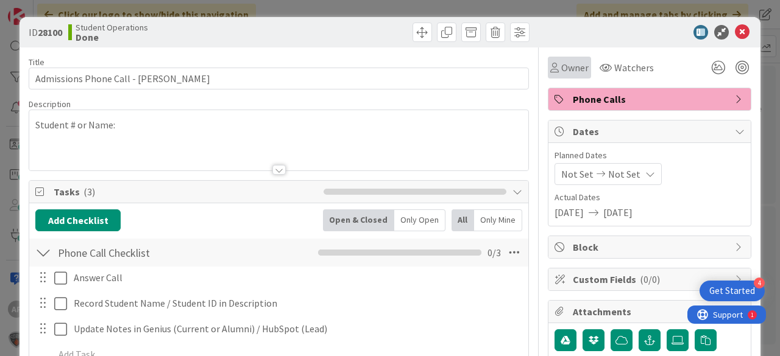
click at [562, 62] on span "Owner" at bounding box center [574, 67] width 27 height 15
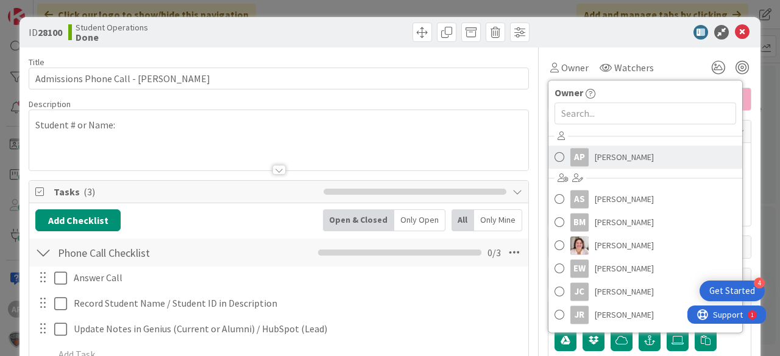
click at [609, 161] on span "[PERSON_NAME]" at bounding box center [624, 157] width 59 height 18
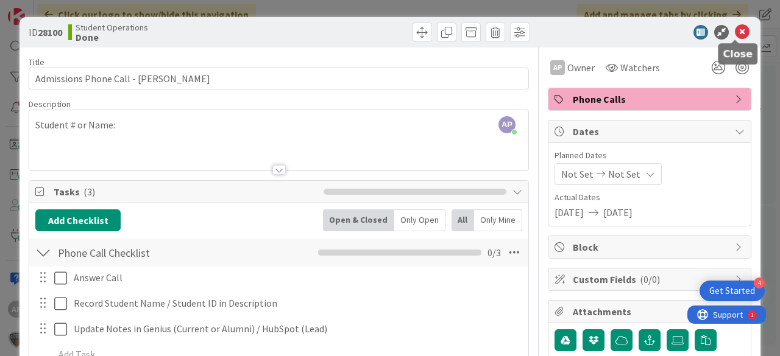
click at [735, 30] on icon at bounding box center [742, 32] width 15 height 15
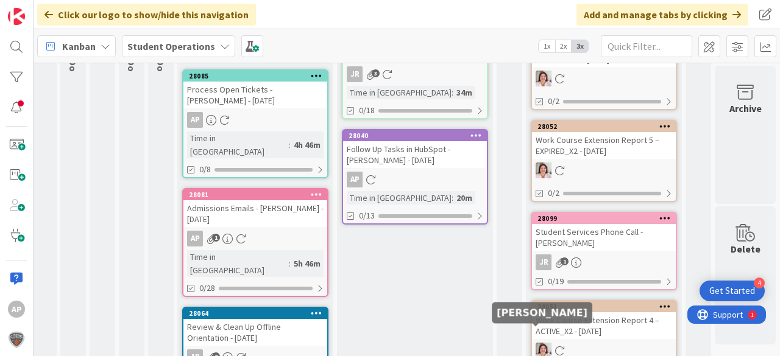
scroll to position [0, 43]
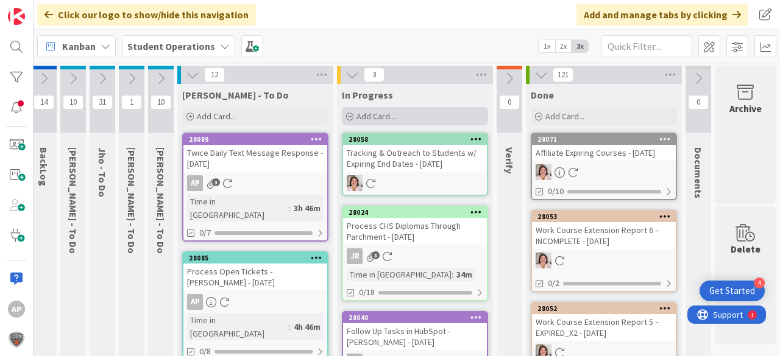
click at [380, 115] on span "Add Card..." at bounding box center [375, 116] width 39 height 11
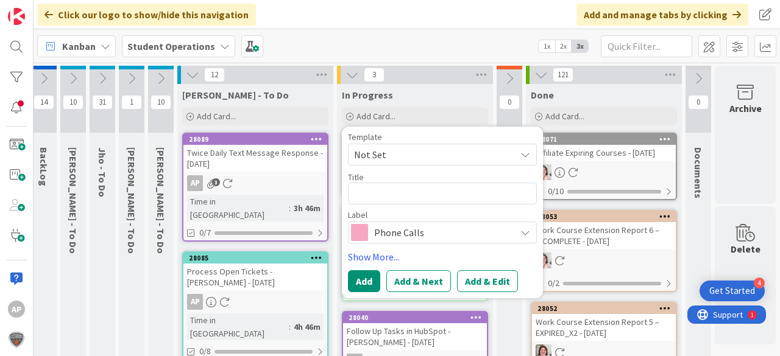
click at [414, 154] on span "Not Set" at bounding box center [430, 155] width 152 height 16
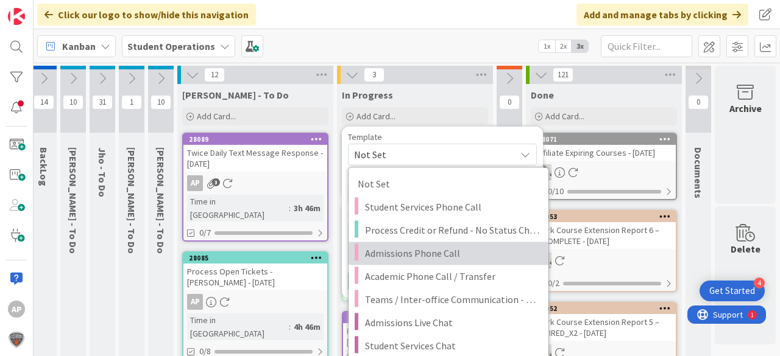
click at [455, 256] on span "Admissions Phone Call" at bounding box center [452, 254] width 174 height 16
type textarea "x"
type textarea "Admissions Phone Call"
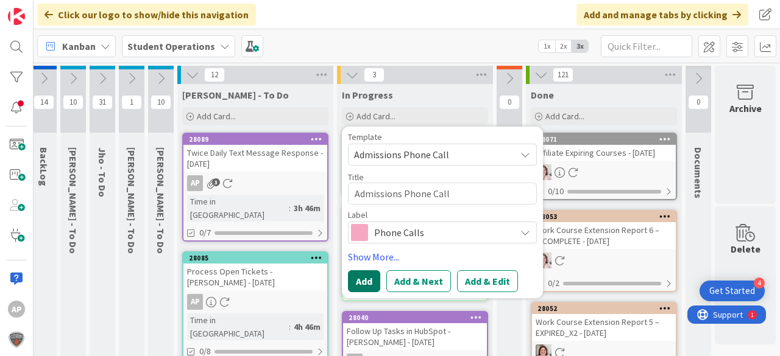
click at [355, 281] on button "Add" at bounding box center [364, 282] width 32 height 22
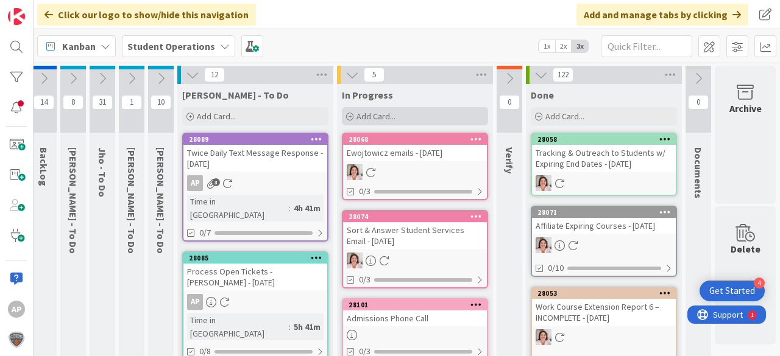
click at [358, 109] on div "Add Card..." at bounding box center [415, 116] width 146 height 18
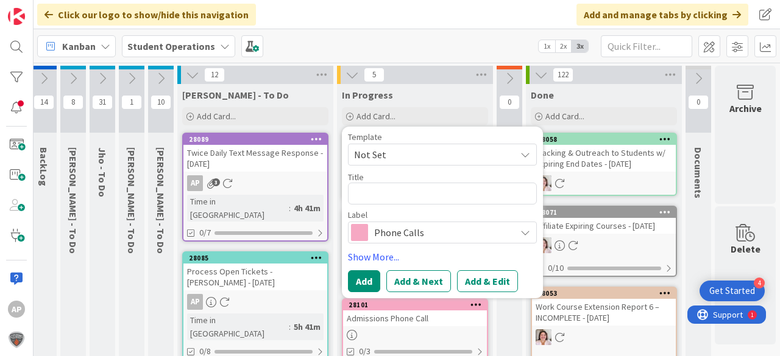
click at [382, 154] on span "Not Set" at bounding box center [430, 155] width 152 height 16
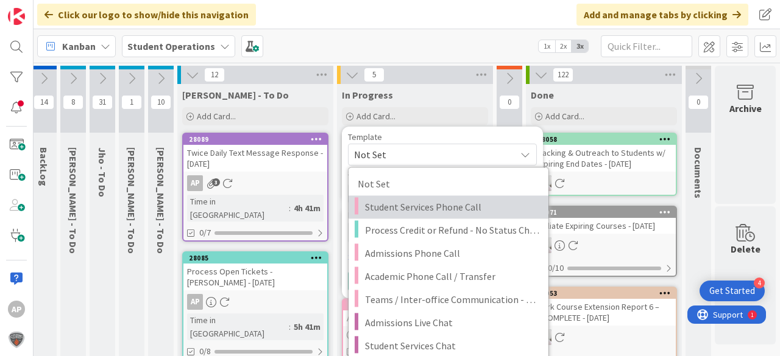
click at [450, 207] on span "Student Services Phone Call" at bounding box center [452, 207] width 174 height 16
type textarea "x"
type textarea "Student Services Phone Call"
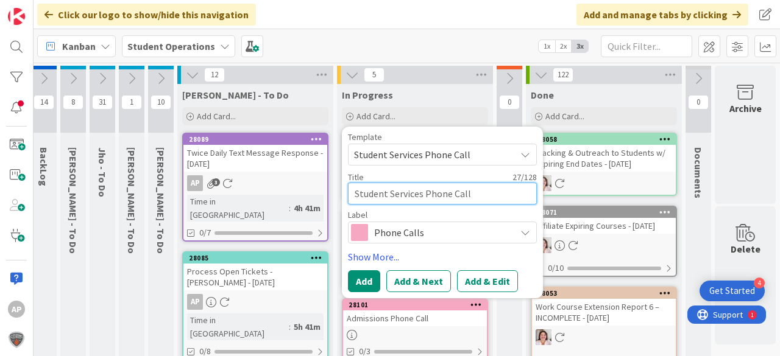
click at [475, 191] on textarea "Student Services Phone Call" at bounding box center [442, 194] width 189 height 22
type textarea "x"
type textarea "Student Services Phone Call"
type textarea "x"
type textarea "Student Services Phone Call -"
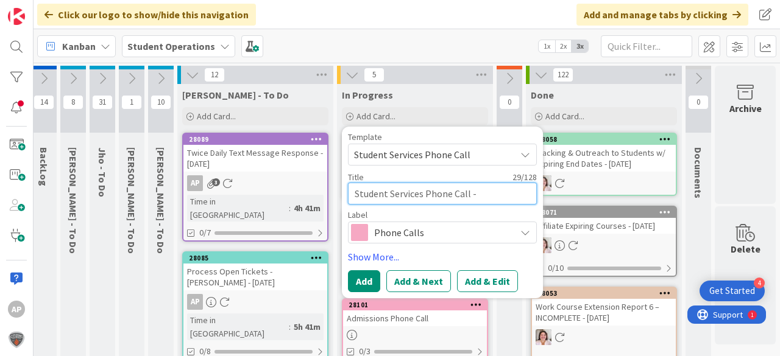
type textarea "x"
type textarea "Student Services Phone Call -"
type textarea "x"
type textarea "Student Services Phone Call - L"
type textarea "x"
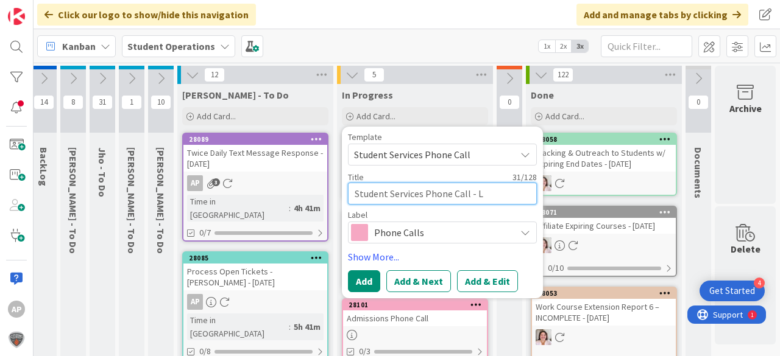
type textarea "Student Services Phone Call - Le"
type textarea "x"
type textarea "Student Services Phone Call - Lea"
type textarea "x"
type textarea "Student Services Phone Call - Lea"
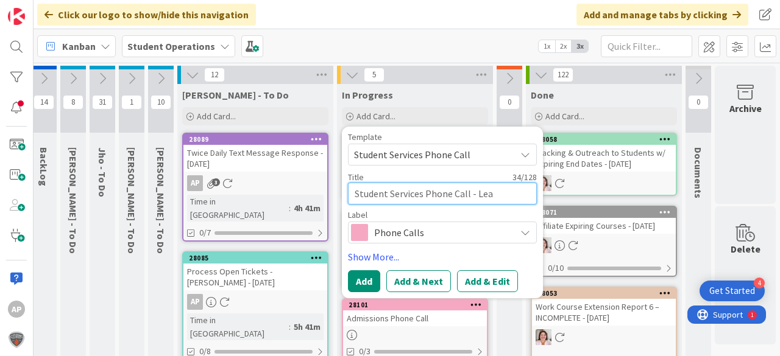
type textarea "x"
type textarea "Student Services Phone Call - [PERSON_NAME]"
type textarea "x"
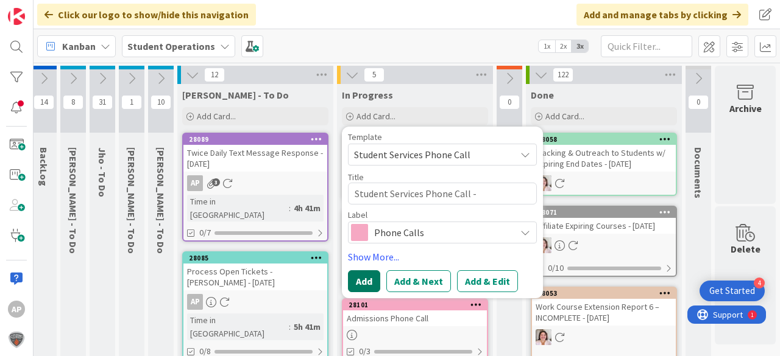
click at [358, 283] on button "Add" at bounding box center [364, 282] width 32 height 22
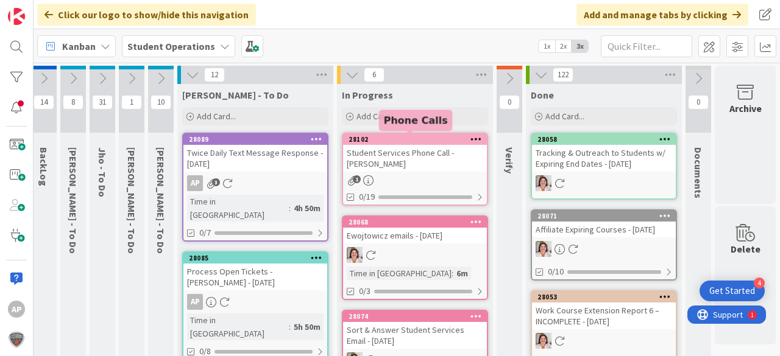
click at [419, 161] on div "Student Services Phone Call - [PERSON_NAME]" at bounding box center [415, 158] width 144 height 27
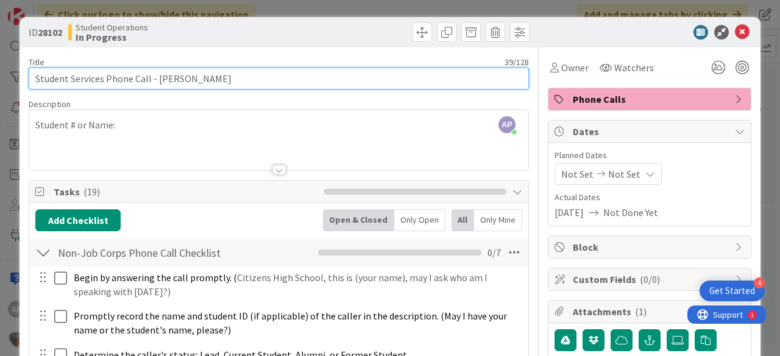
drag, startPoint x: 182, startPoint y: 80, endPoint x: 211, endPoint y: 80, distance: 29.2
click at [211, 80] on input "Student Services Phone Call - [PERSON_NAME]" at bounding box center [279, 79] width 500 height 22
drag, startPoint x: 316, startPoint y: 78, endPoint x: 194, endPoint y: 74, distance: 121.9
click at [194, 74] on input "Student Services Phone Call - [PERSON_NAME] (16 minutes)" at bounding box center [279, 79] width 500 height 22
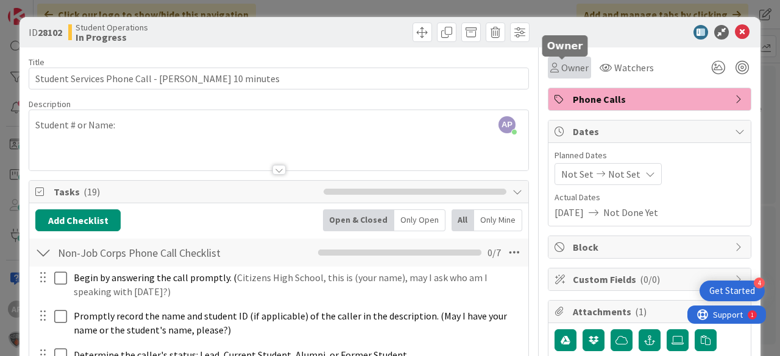
click at [576, 62] on span "Owner" at bounding box center [574, 67] width 27 height 15
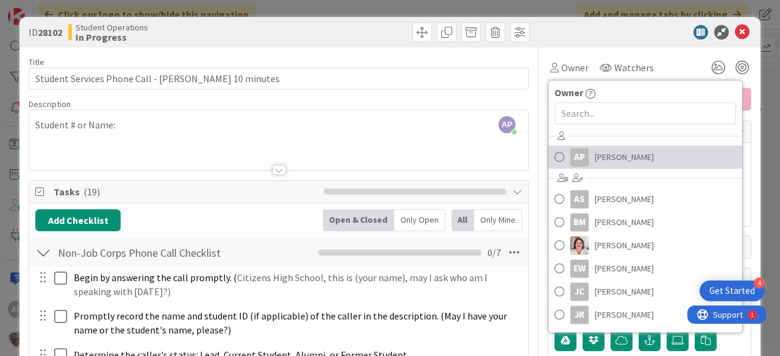
drag, startPoint x: 633, startPoint y: 157, endPoint x: 713, endPoint y: 97, distance: 100.2
click at [633, 157] on span "[PERSON_NAME]" at bounding box center [624, 157] width 59 height 18
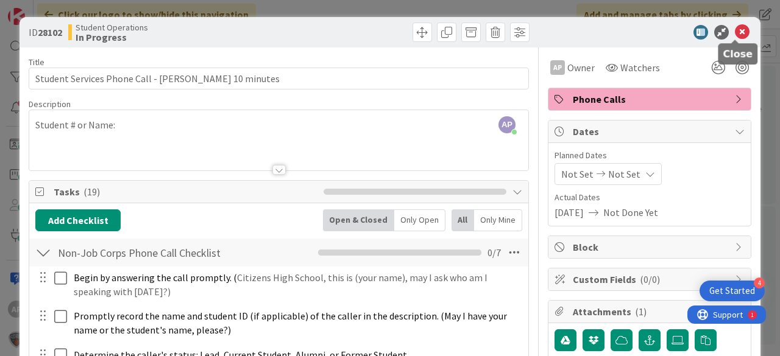
click at [738, 34] on icon at bounding box center [742, 32] width 15 height 15
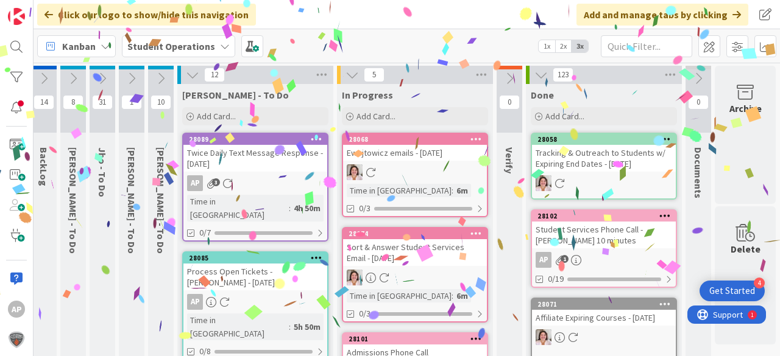
scroll to position [292, 43]
